Goal: Information Seeking & Learning: Compare options

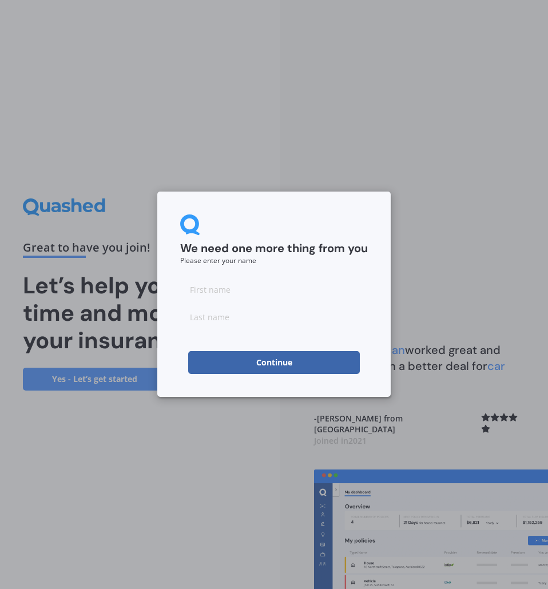
click at [264, 284] on input at bounding box center [274, 289] width 188 height 23
type input "Jasmine"
type input "Robertson"
click at [221, 354] on button "Continue" at bounding box center [274, 362] width 172 height 23
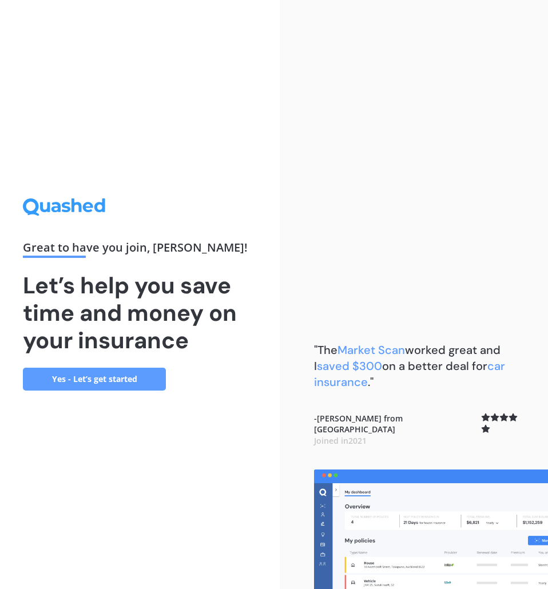
click at [125, 384] on link "Yes - Let’s get started" at bounding box center [94, 379] width 143 height 23
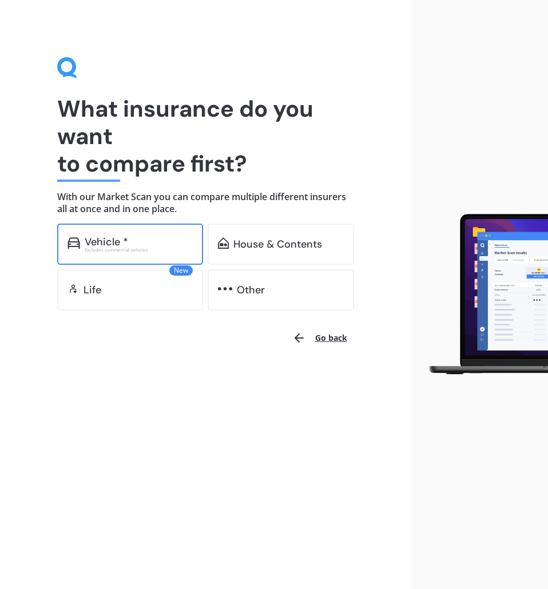
click at [149, 242] on div "Vehicle *" at bounding box center [139, 241] width 109 height 11
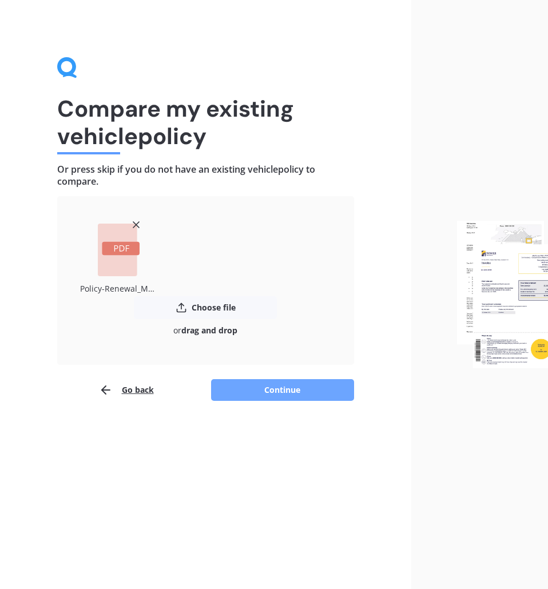
click at [265, 385] on button "Continue" at bounding box center [282, 390] width 143 height 22
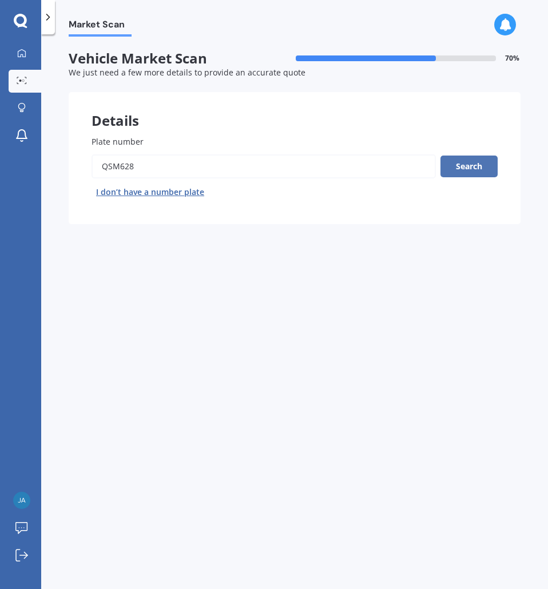
click at [476, 166] on button "Search" at bounding box center [468, 166] width 57 height 22
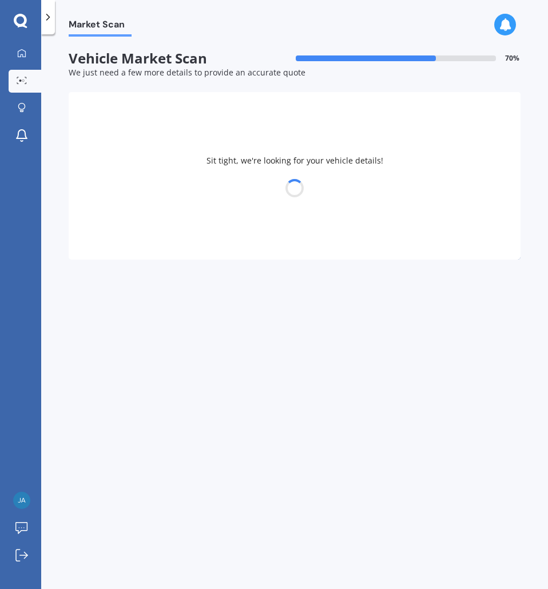
select select "MAZDA"
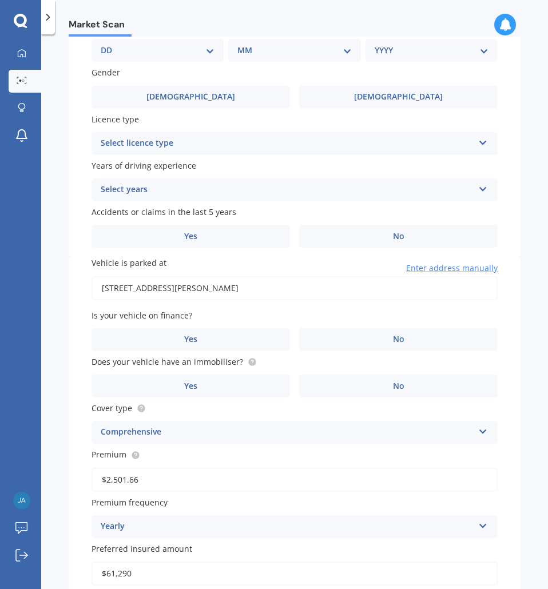
scroll to position [516, 0]
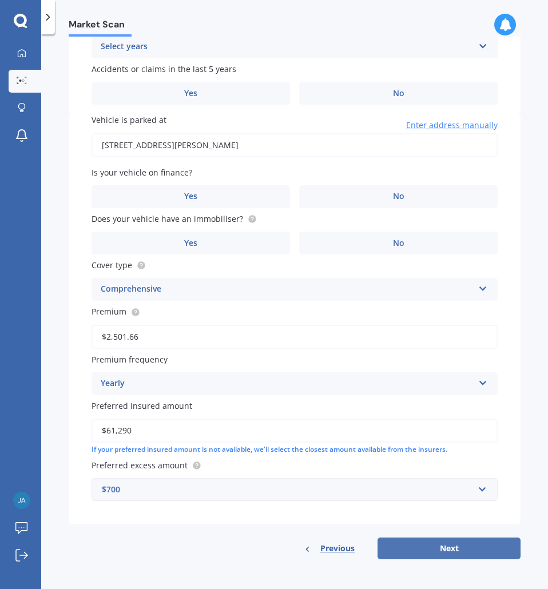
click at [481, 540] on button "Next" at bounding box center [448, 548] width 143 height 22
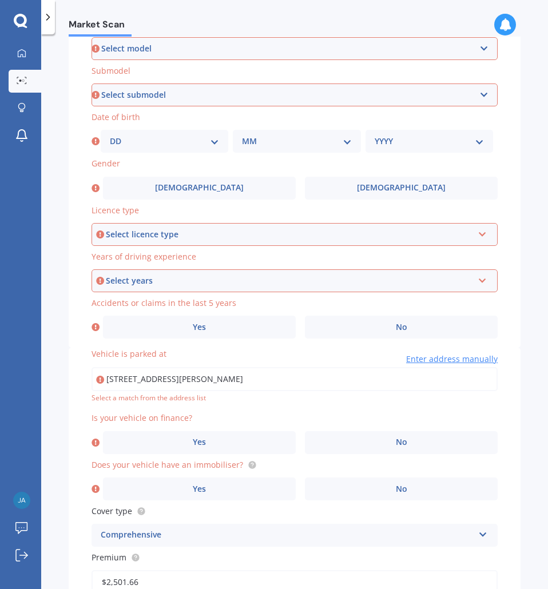
scroll to position [264, 0]
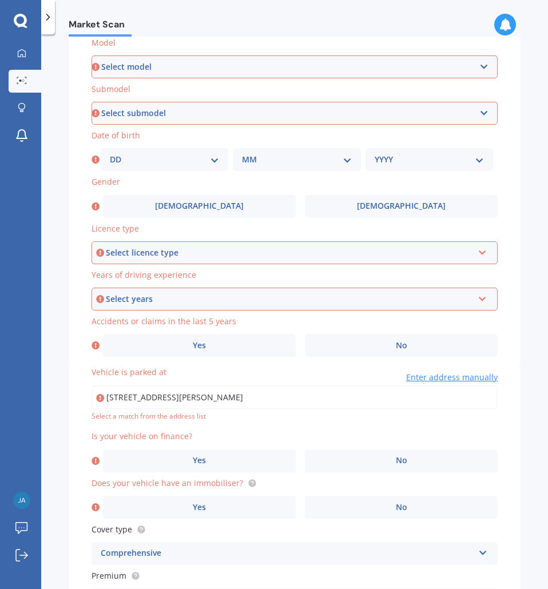
click at [192, 67] on select "Select model 121 2 3 323 323 / Familia 6 626 929 Atenza Autozam Axela AZ3 B2000…" at bounding box center [294, 66] width 406 height 23
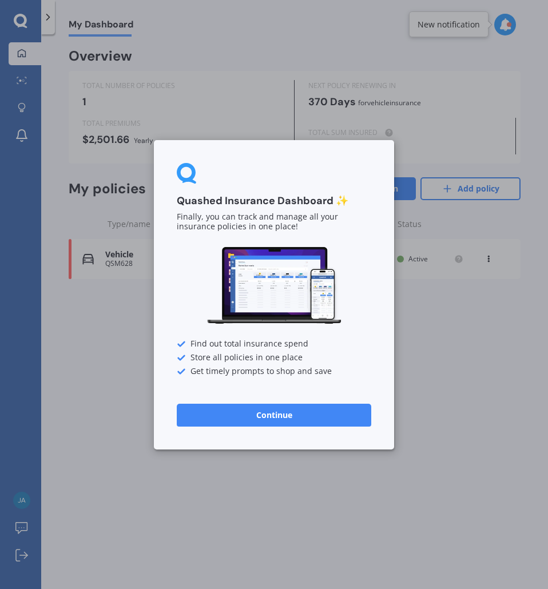
click at [249, 417] on button "Continue" at bounding box center [274, 414] width 194 height 23
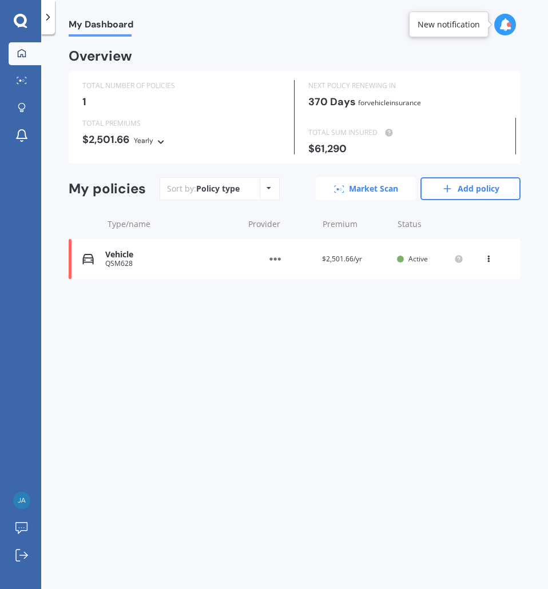
click at [374, 189] on link "Market Scan" at bounding box center [366, 188] width 100 height 23
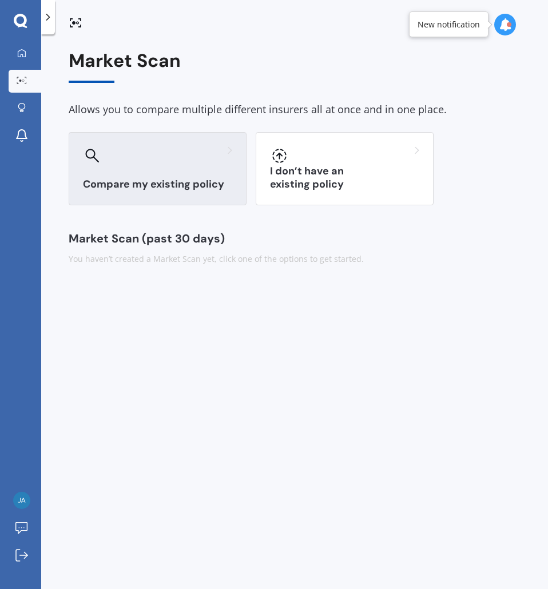
click at [209, 198] on div "Compare my existing policy" at bounding box center [158, 168] width 178 height 73
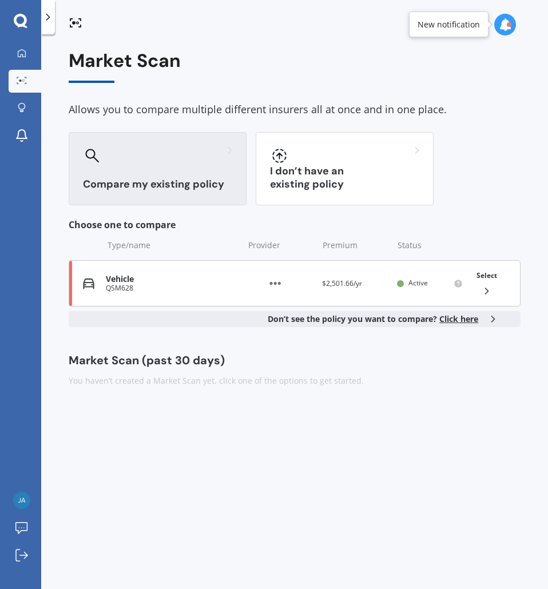
click at [193, 280] on div "Vehicle" at bounding box center [171, 279] width 131 height 10
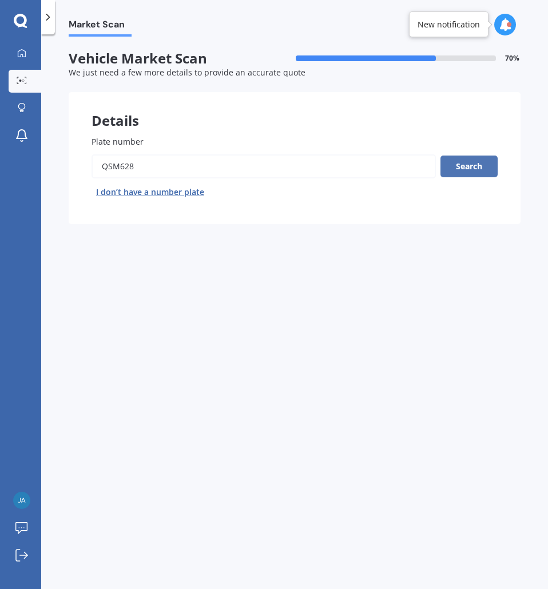
click at [481, 164] on button "Search" at bounding box center [468, 166] width 57 height 22
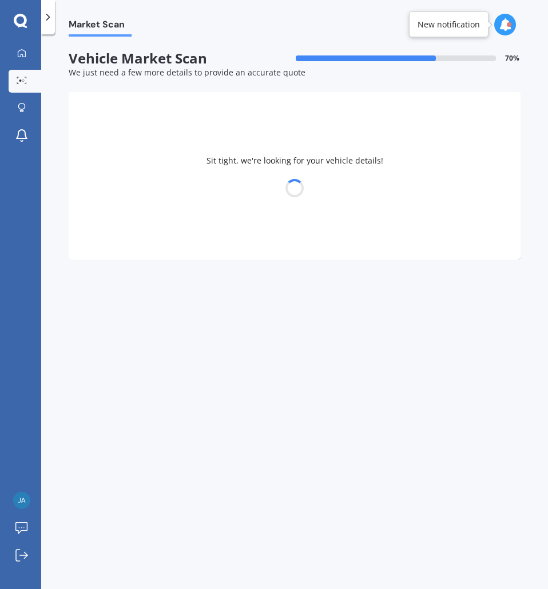
select select "MAZDA"
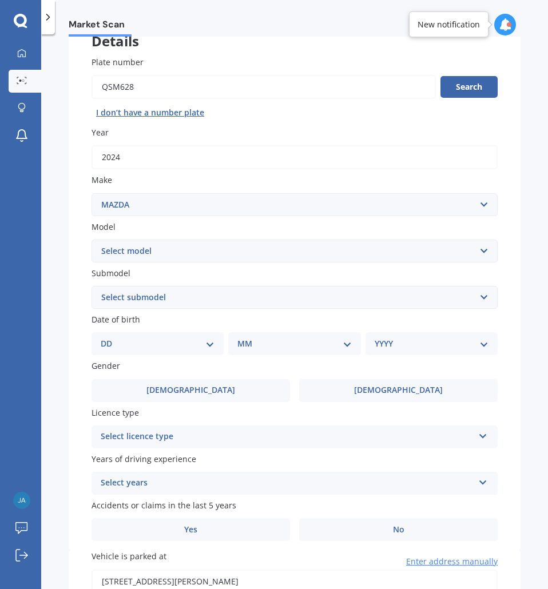
scroll to position [114, 0]
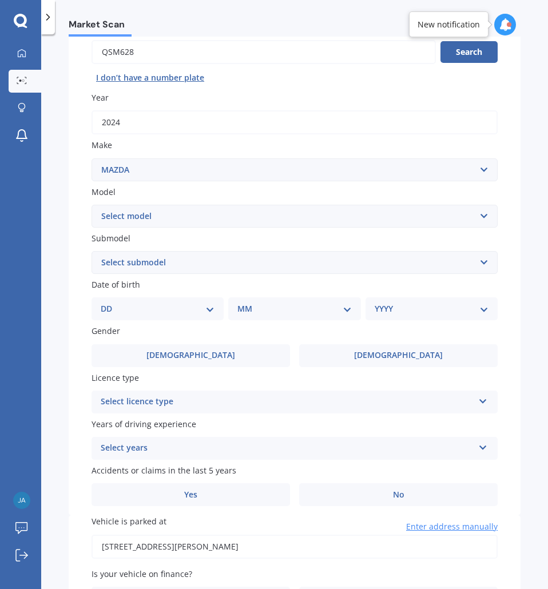
click at [137, 216] on select "Select model 121 2 3 323 323 / Familia 6 626 929 Atenza Autozam Axela AZ3 B2000…" at bounding box center [294, 216] width 406 height 23
click at [139, 217] on select "Select model 121 2 3 323 323 / Familia 6 626 929 Atenza Autozam Axela AZ3 B2000…" at bounding box center [294, 216] width 406 height 23
select select "3"
click at [91, 205] on select "Select model 121 2 3 323 323 / Familia 6 626 929 Atenza Autozam Axela AZ3 B2000…" at bounding box center [294, 216] width 406 height 23
click at [114, 222] on select "Select model 121 2 3 323 323 / Familia 6 626 929 Atenza Autozam Axela AZ3 B2000…" at bounding box center [294, 216] width 406 height 23
